Goal: Information Seeking & Learning: Learn about a topic

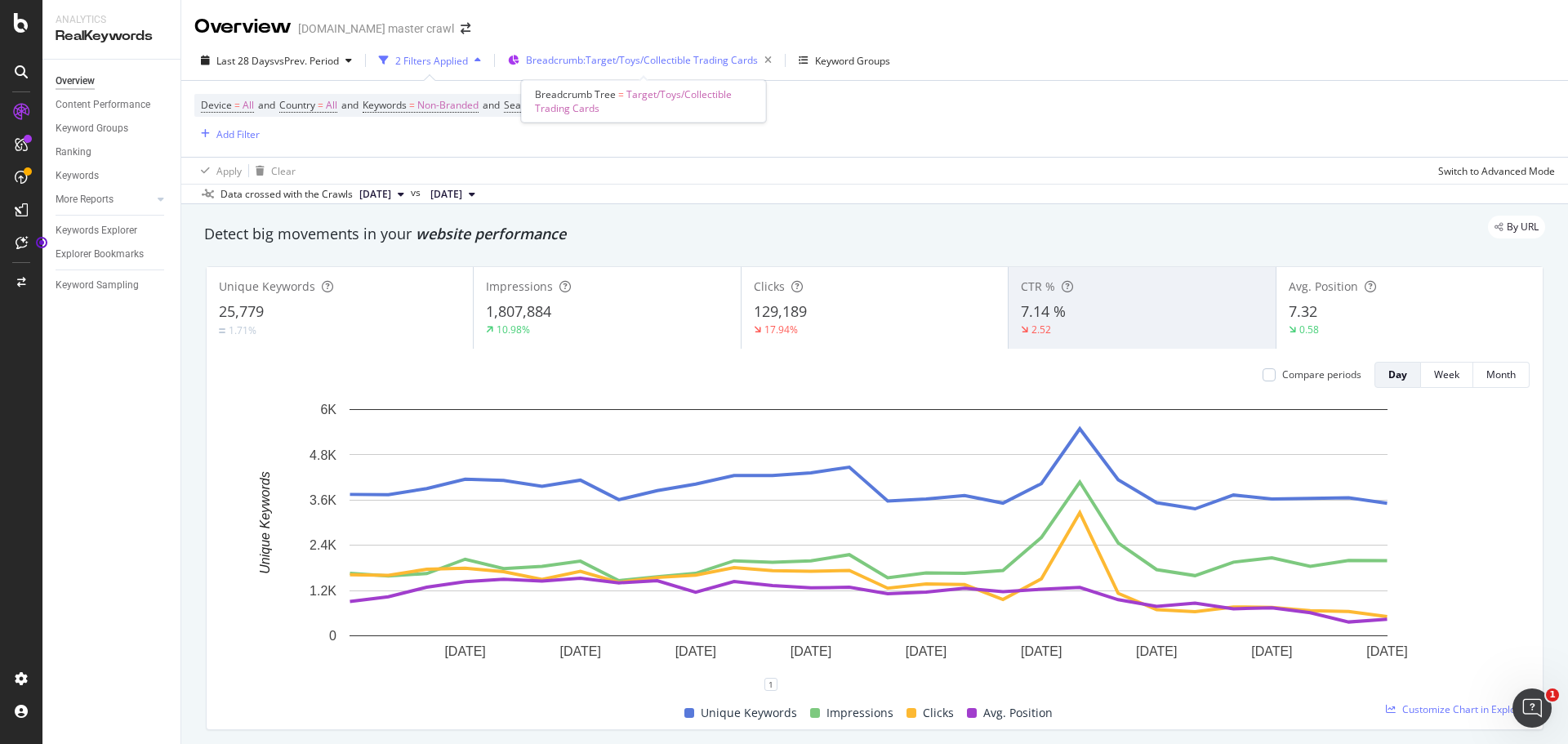
click at [704, 56] on span "Breadcrumb: Target/Toys/Collectible Trading Cards" at bounding box center [641, 60] width 232 height 14
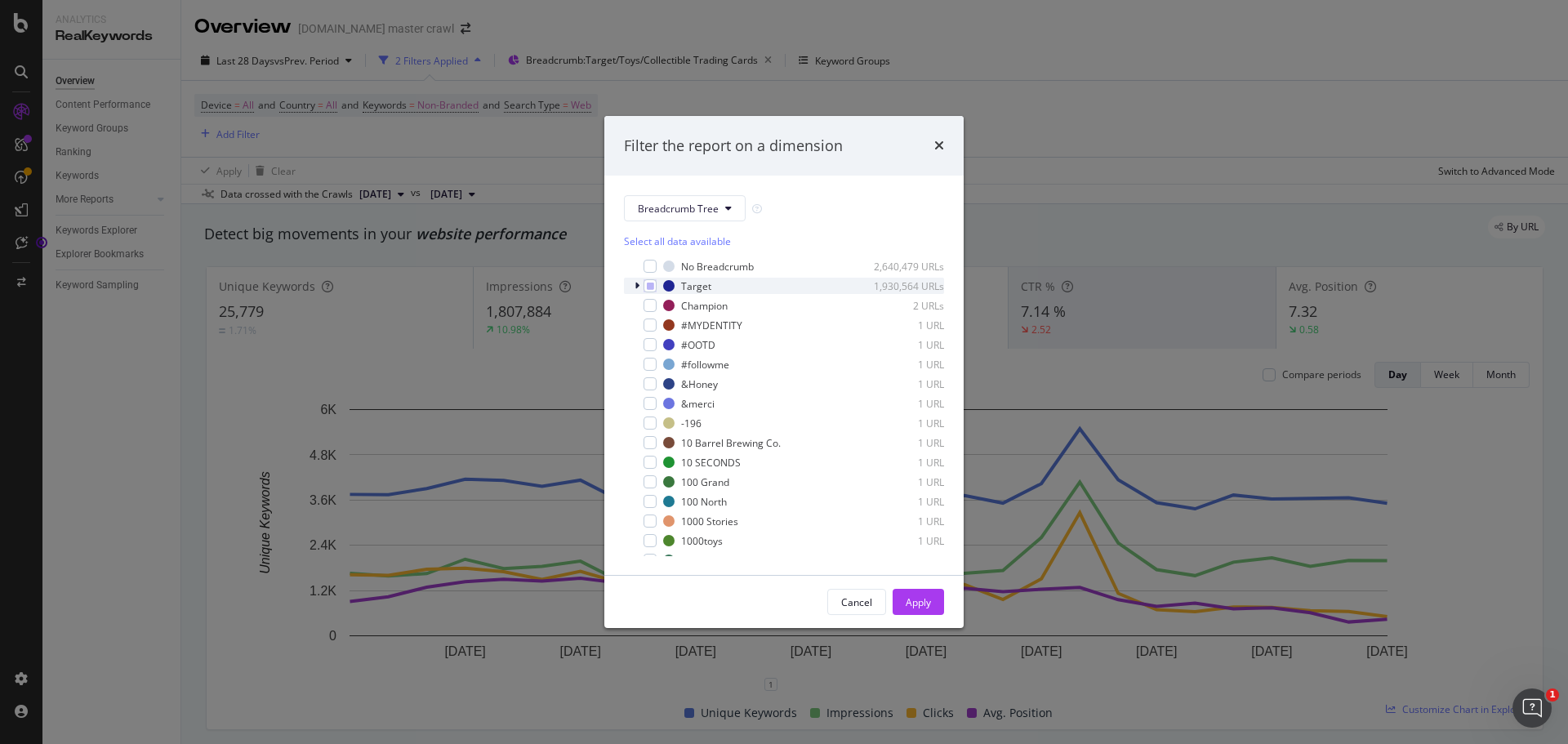
click at [639, 282] on icon "modal" at bounding box center [637, 285] width 5 height 9
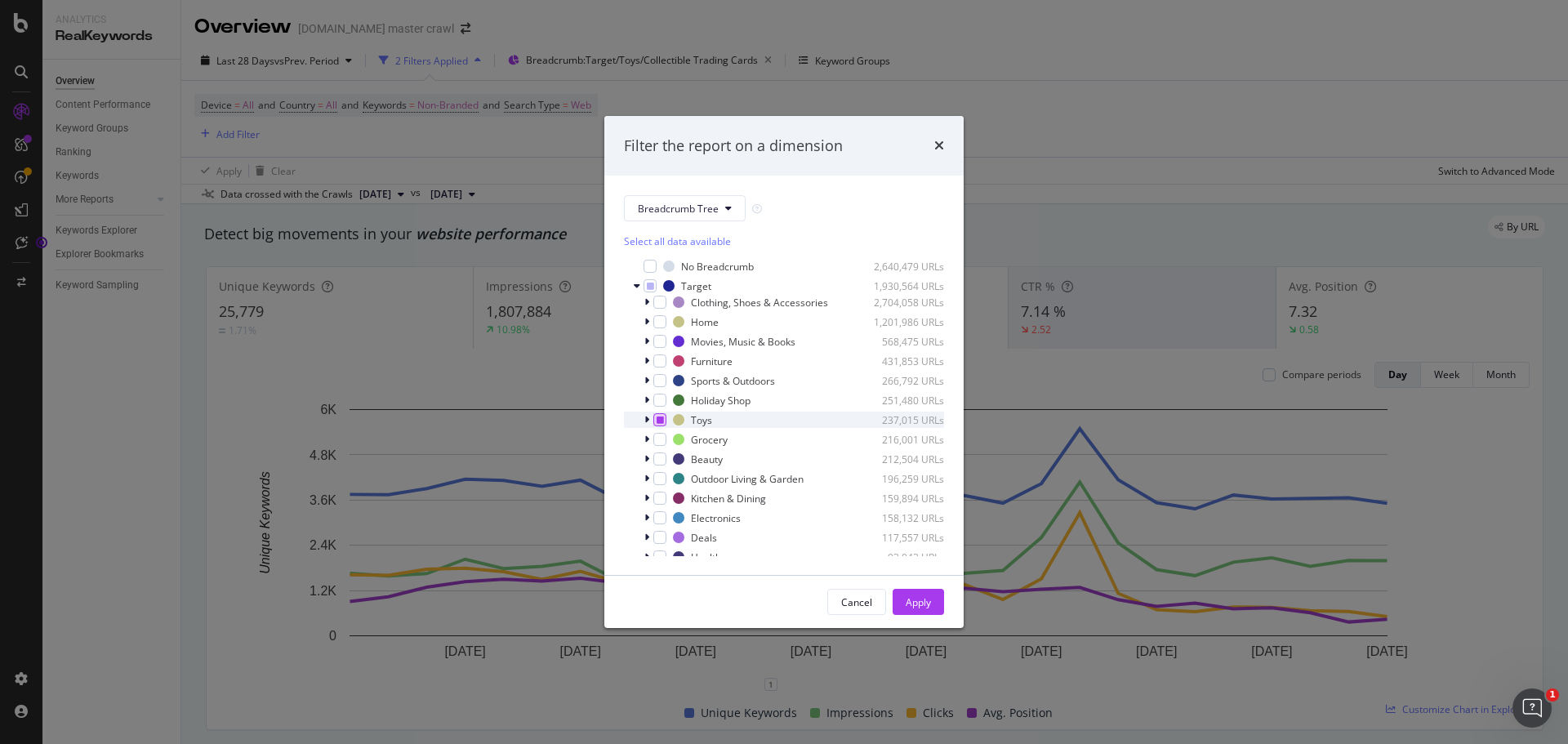
click at [659, 419] on icon "modal" at bounding box center [660, 419] width 8 height 8
click at [659, 415] on div "modal" at bounding box center [660, 419] width 13 height 13
click at [844, 610] on div "Cancel" at bounding box center [857, 602] width 31 height 23
